Goal: Task Accomplishment & Management: Manage account settings

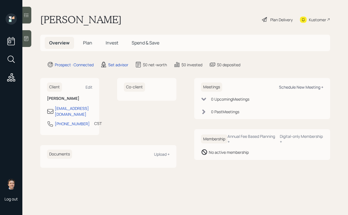
click at [290, 88] on div "Schedule New Meeting +" at bounding box center [301, 86] width 44 height 5
select select "round-[PERSON_NAME]"
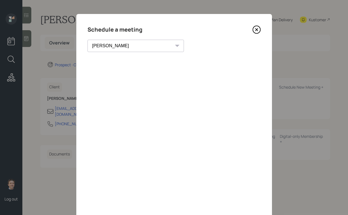
click at [253, 32] on icon at bounding box center [256, 29] width 8 height 8
